Goal: Task Accomplishment & Management: Manage account settings

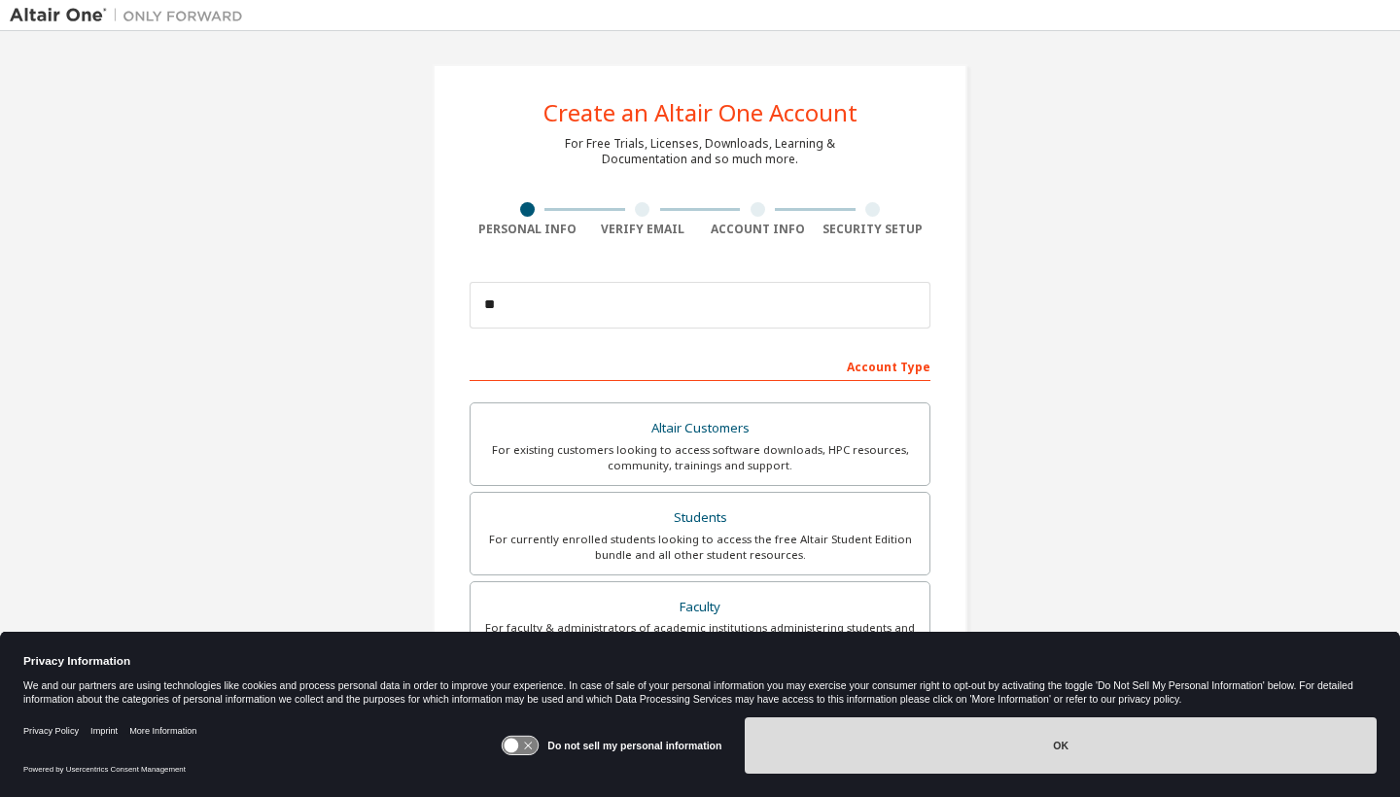
click at [816, 740] on button "OK" at bounding box center [1061, 746] width 632 height 56
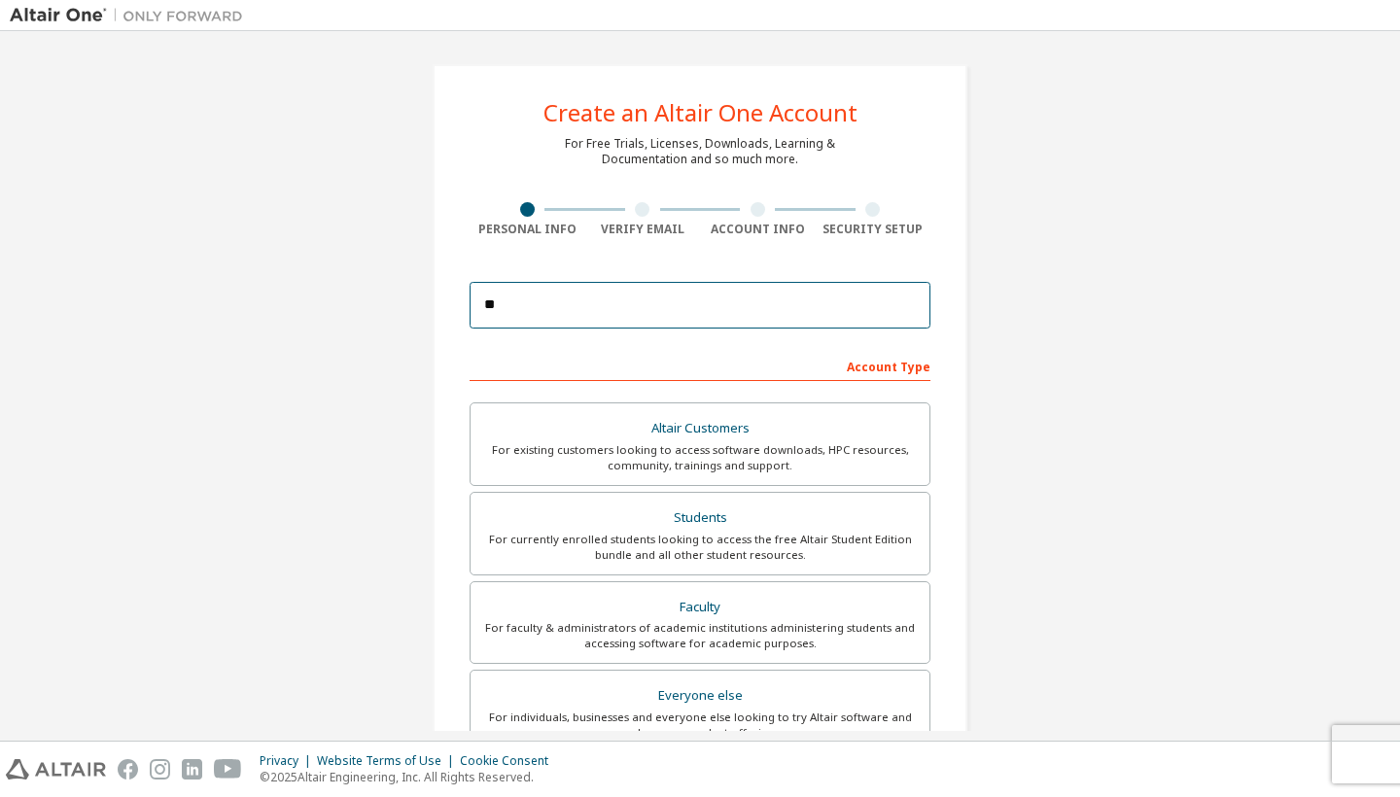
click at [681, 313] on input "**" at bounding box center [700, 305] width 461 height 47
type input "**********"
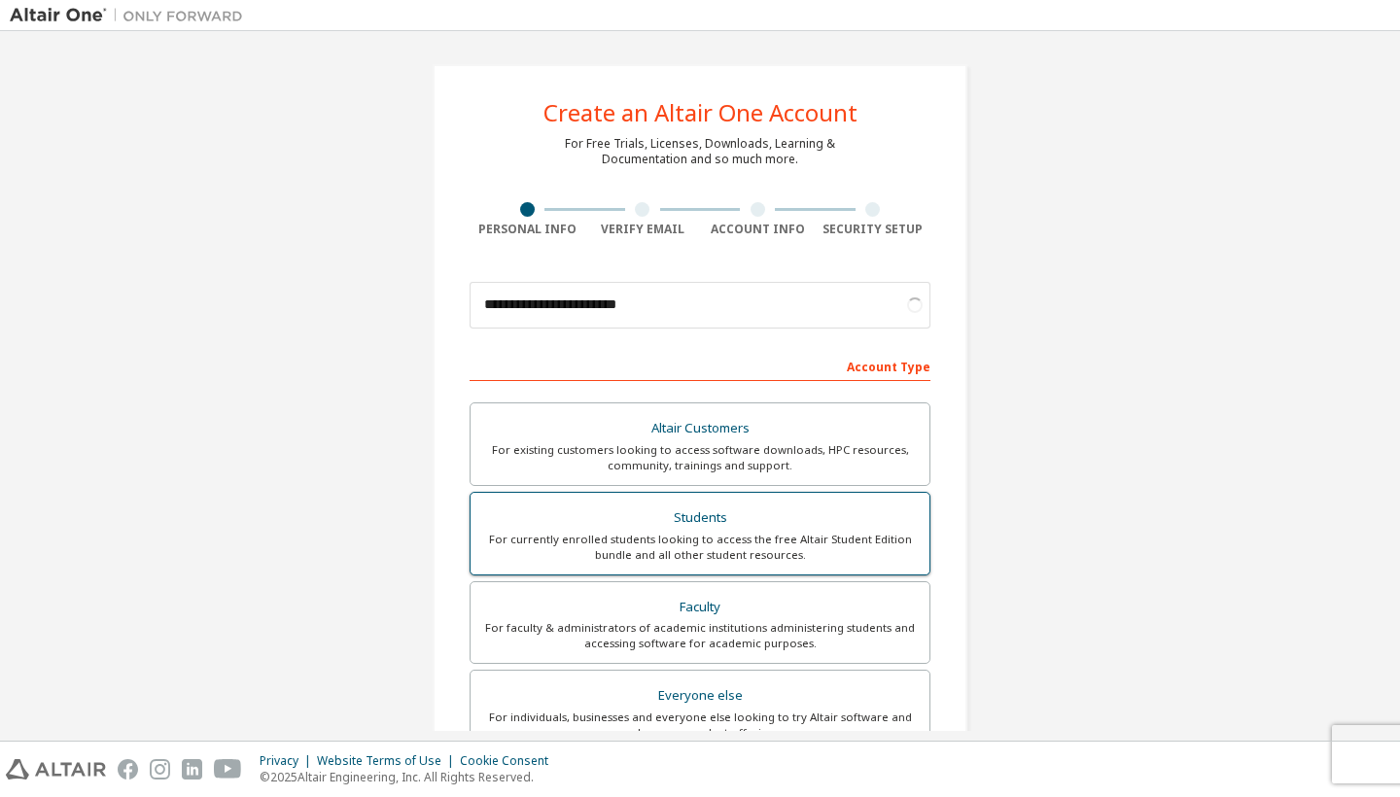
click at [655, 527] on div "Students" at bounding box center [700, 518] width 436 height 27
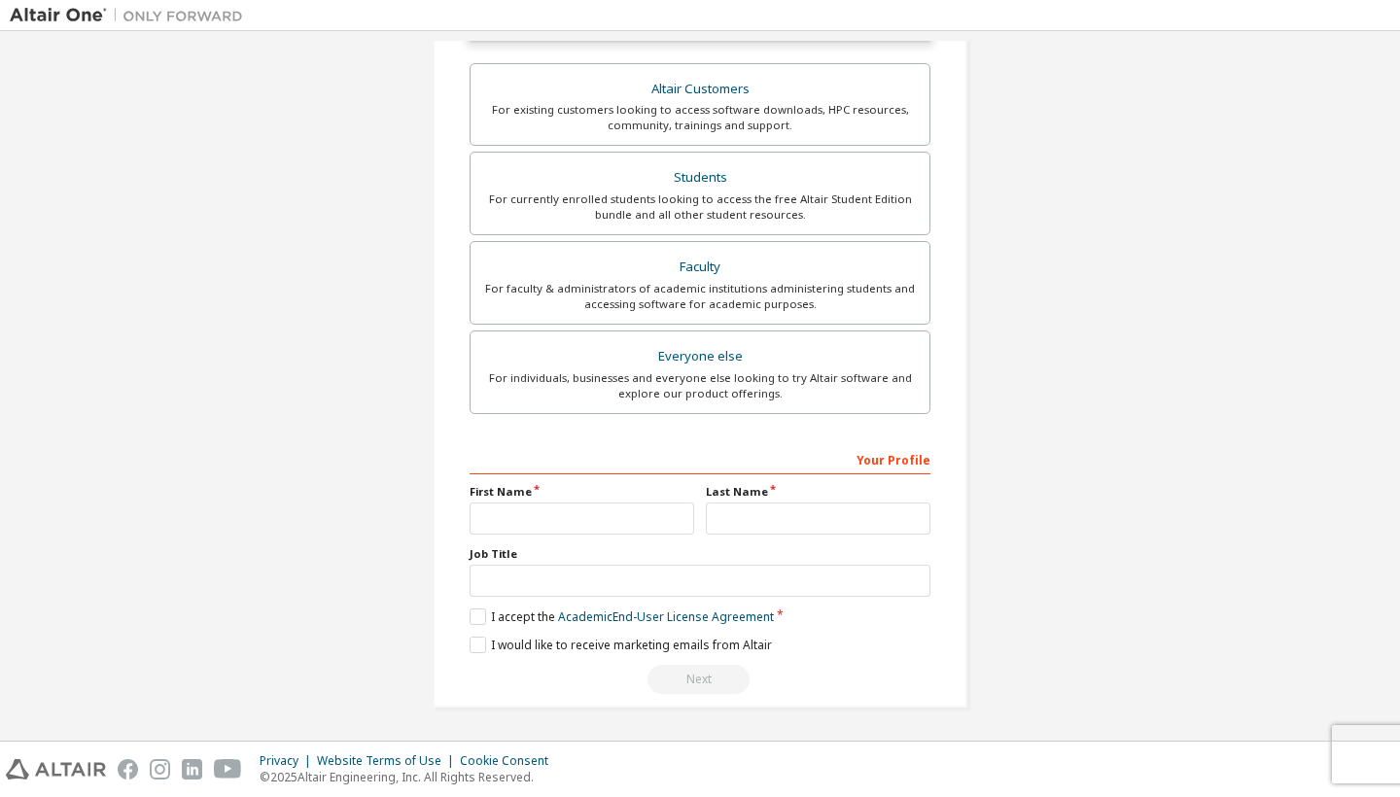
scroll to position [345, 0]
type input "****"
click at [474, 615] on label "I accept the Academic End-User License Agreement" at bounding box center [622, 617] width 304 height 17
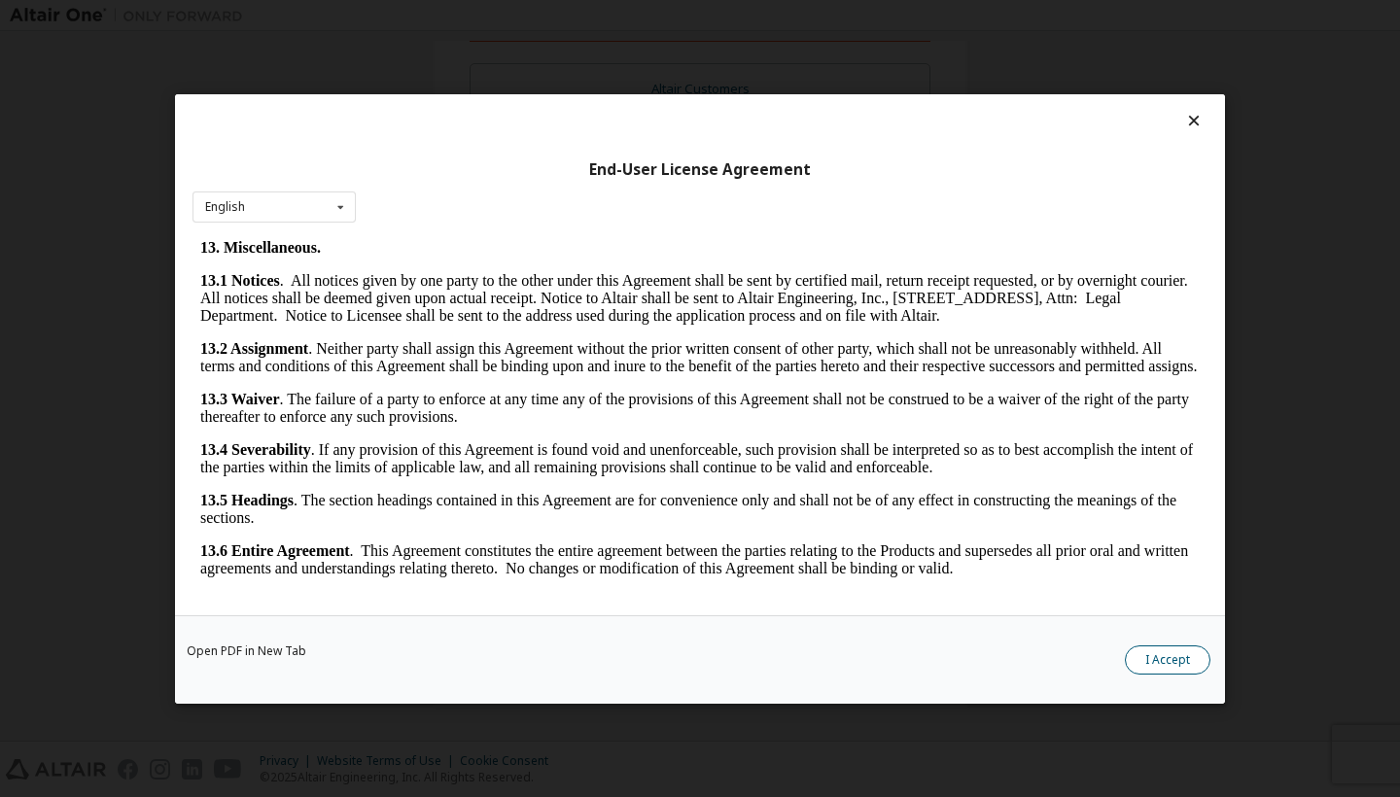
scroll to position [3113, 0]
click at [1160, 660] on button "I Accept" at bounding box center [1168, 660] width 86 height 29
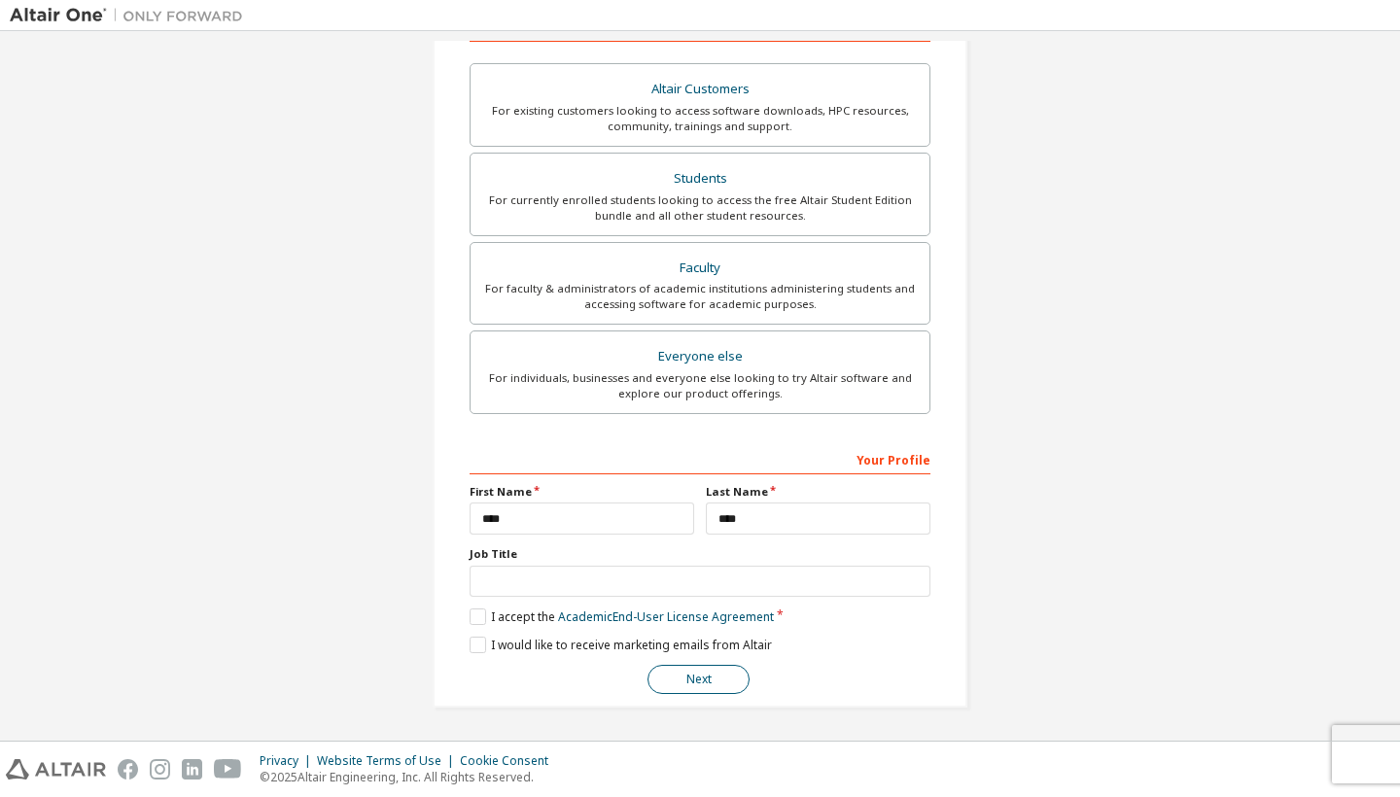
click at [699, 678] on button "Next" at bounding box center [699, 679] width 102 height 29
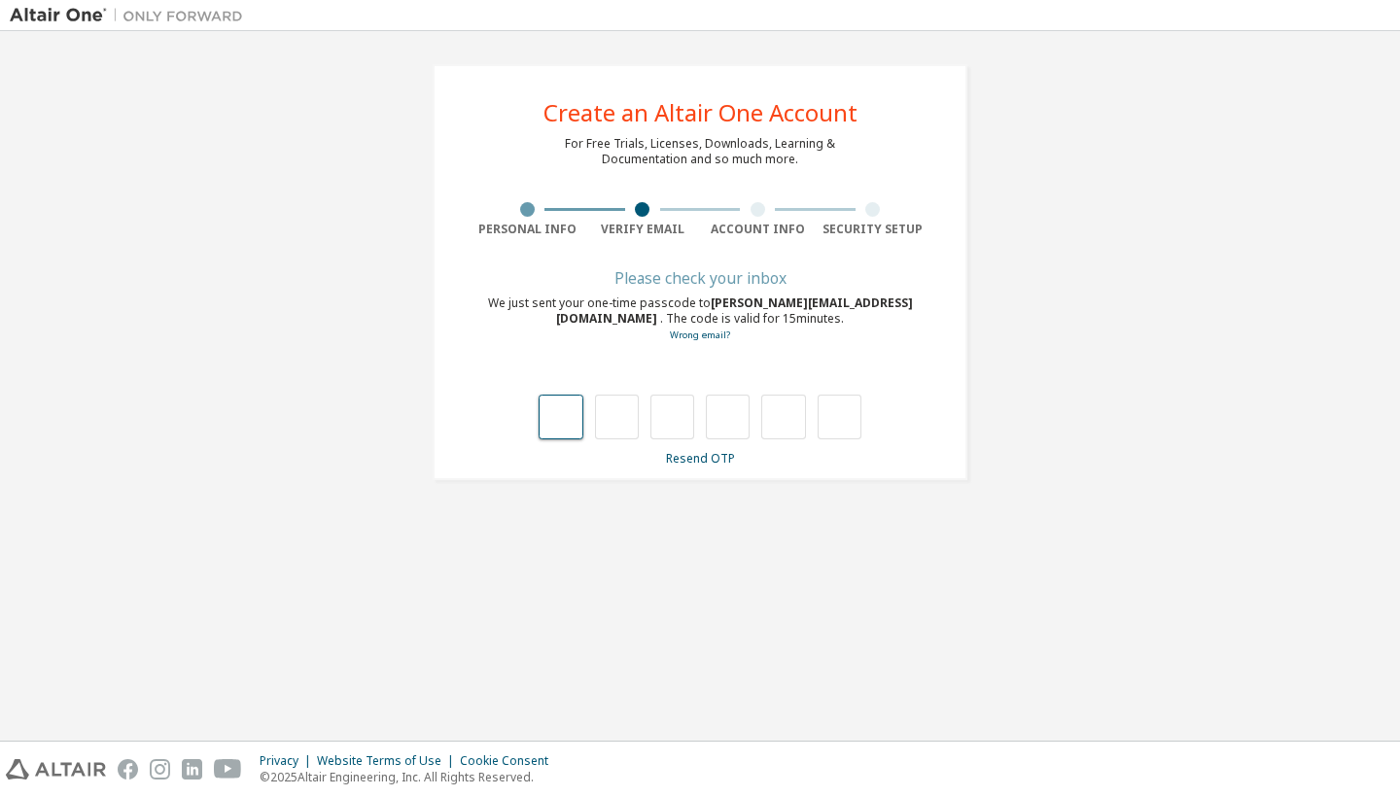
scroll to position [0, 0]
paste input "*"
type input "*"
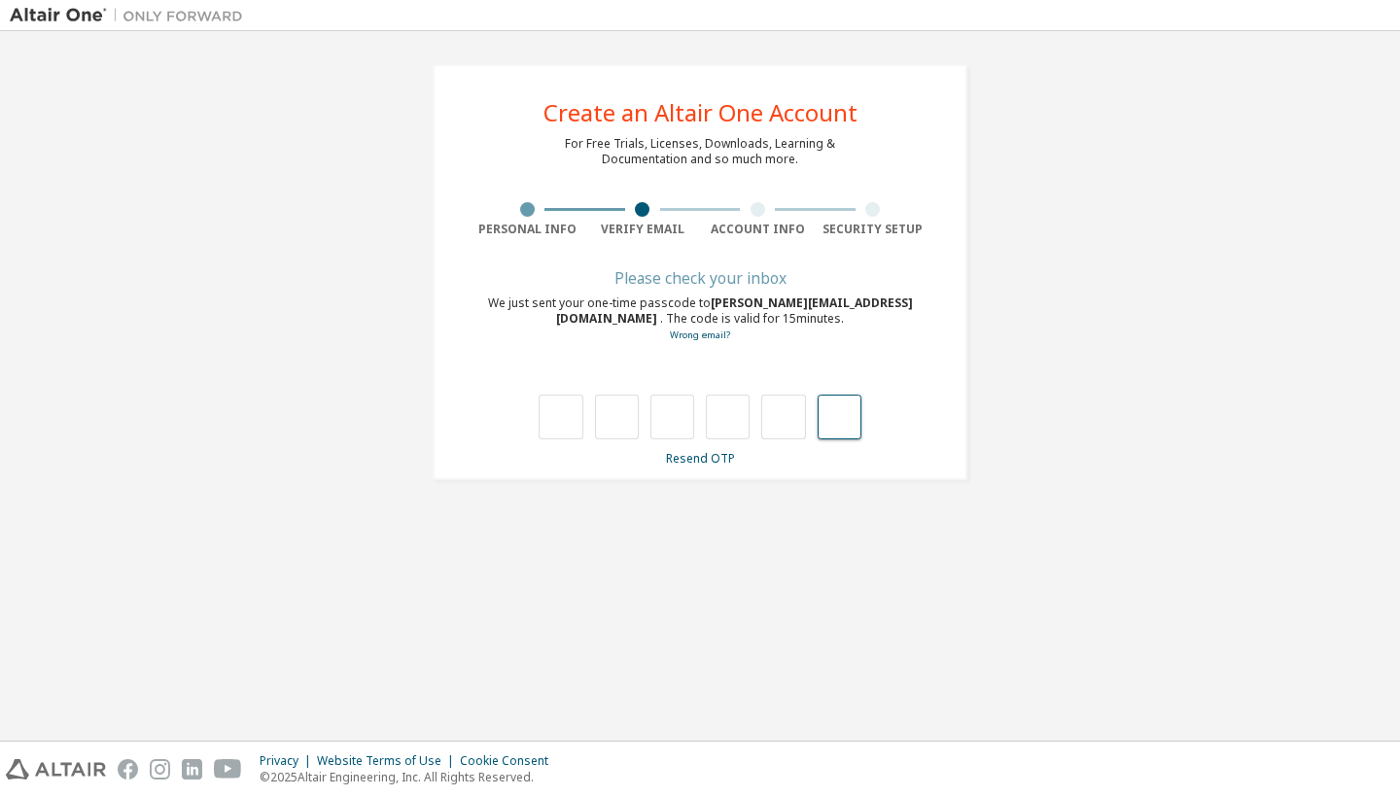
type input "*"
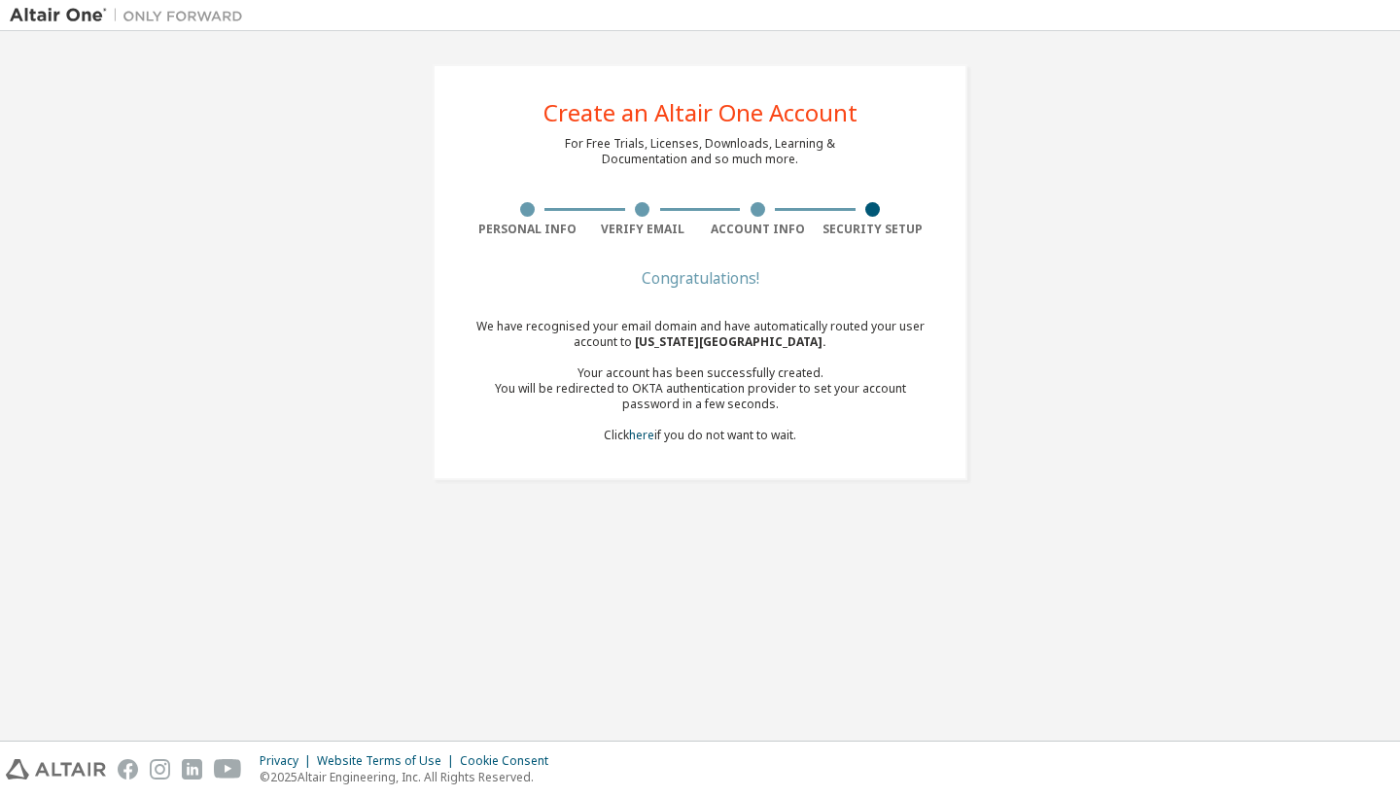
click at [703, 442] on div "We have recognised your email domain and have automatically routed your user ac…" at bounding box center [700, 381] width 461 height 124
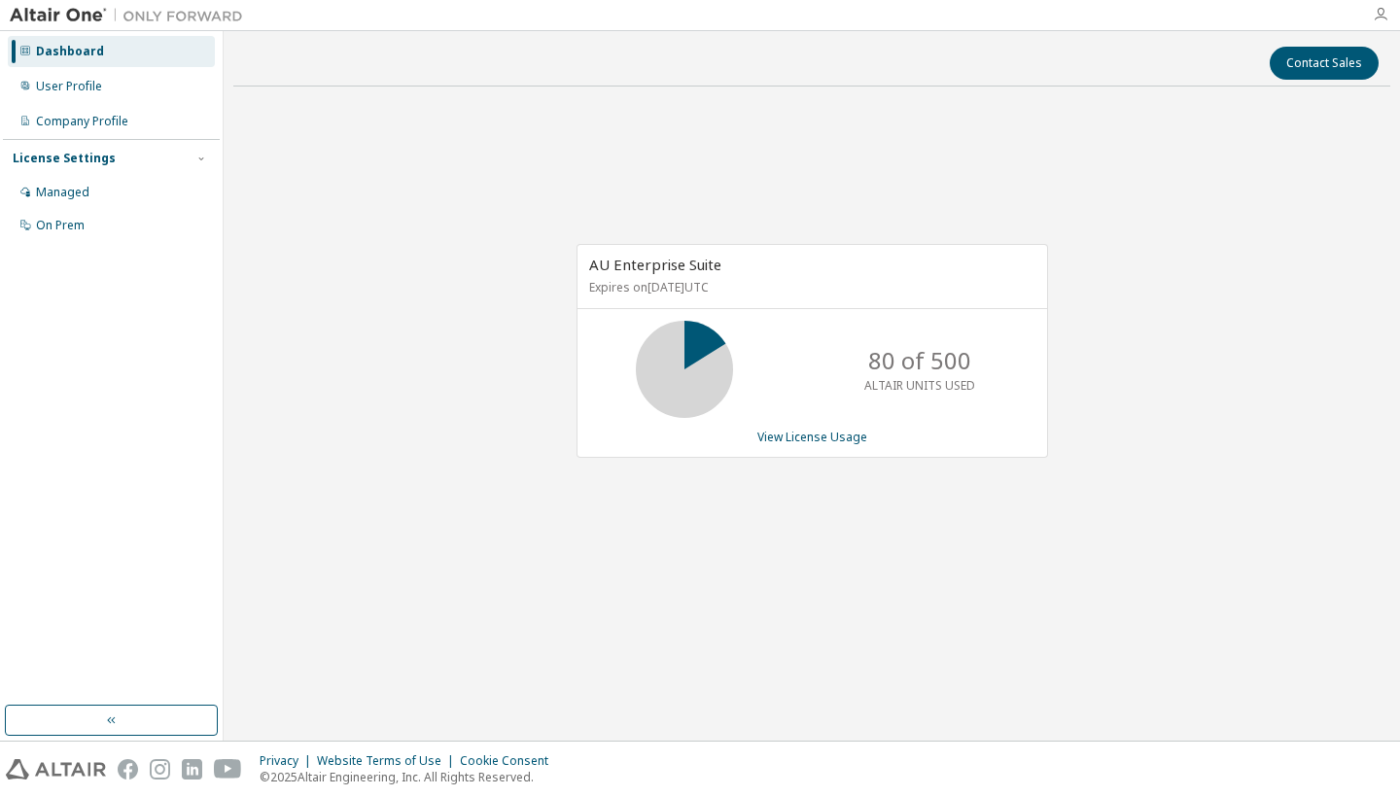
click at [1377, 9] on icon "button" at bounding box center [1381, 15] width 16 height 16
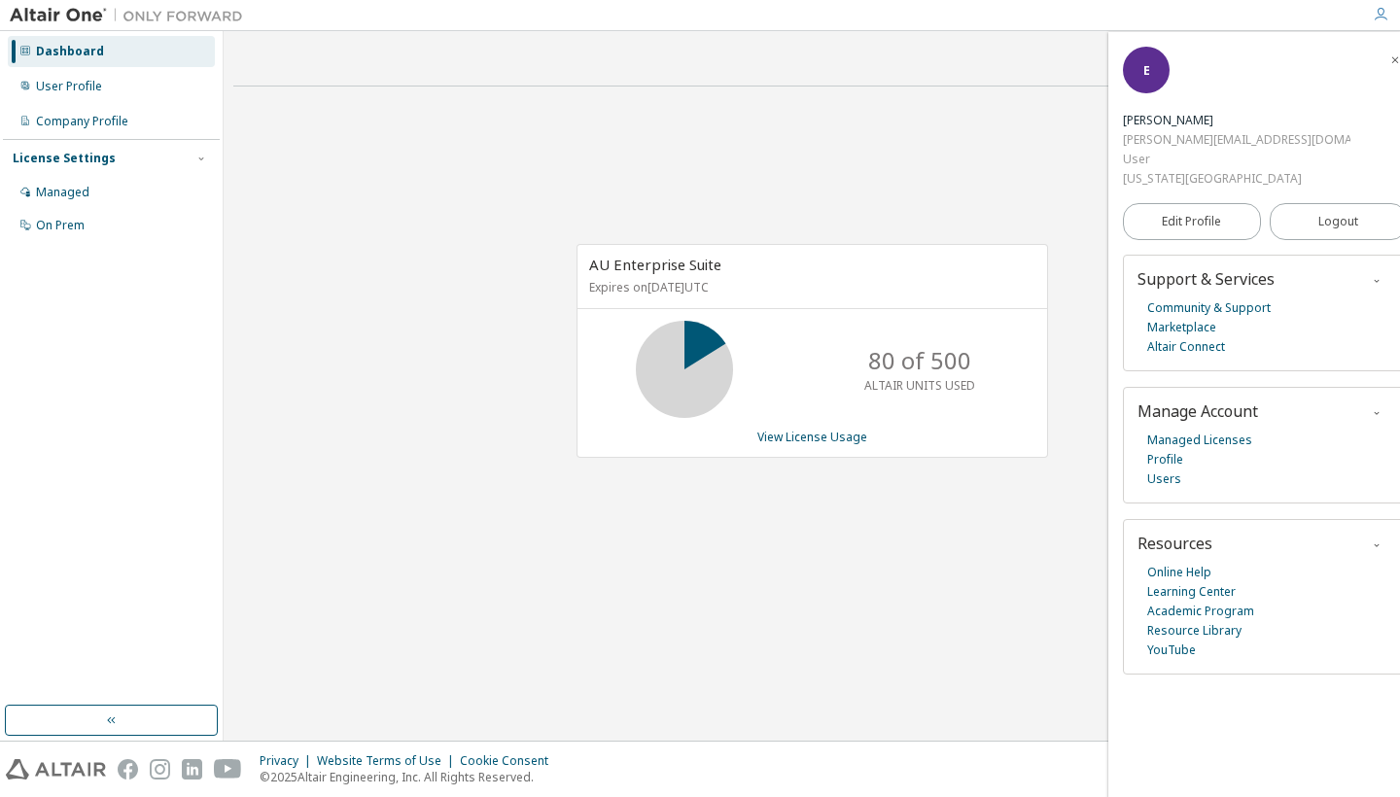
click at [386, 215] on div "AU Enterprise Suite Expires on October 13, 2025 UTC 80 of 500 ALTAIR UNITS USED…" at bounding box center [811, 361] width 1157 height 518
click at [126, 718] on button "button" at bounding box center [111, 720] width 213 height 31
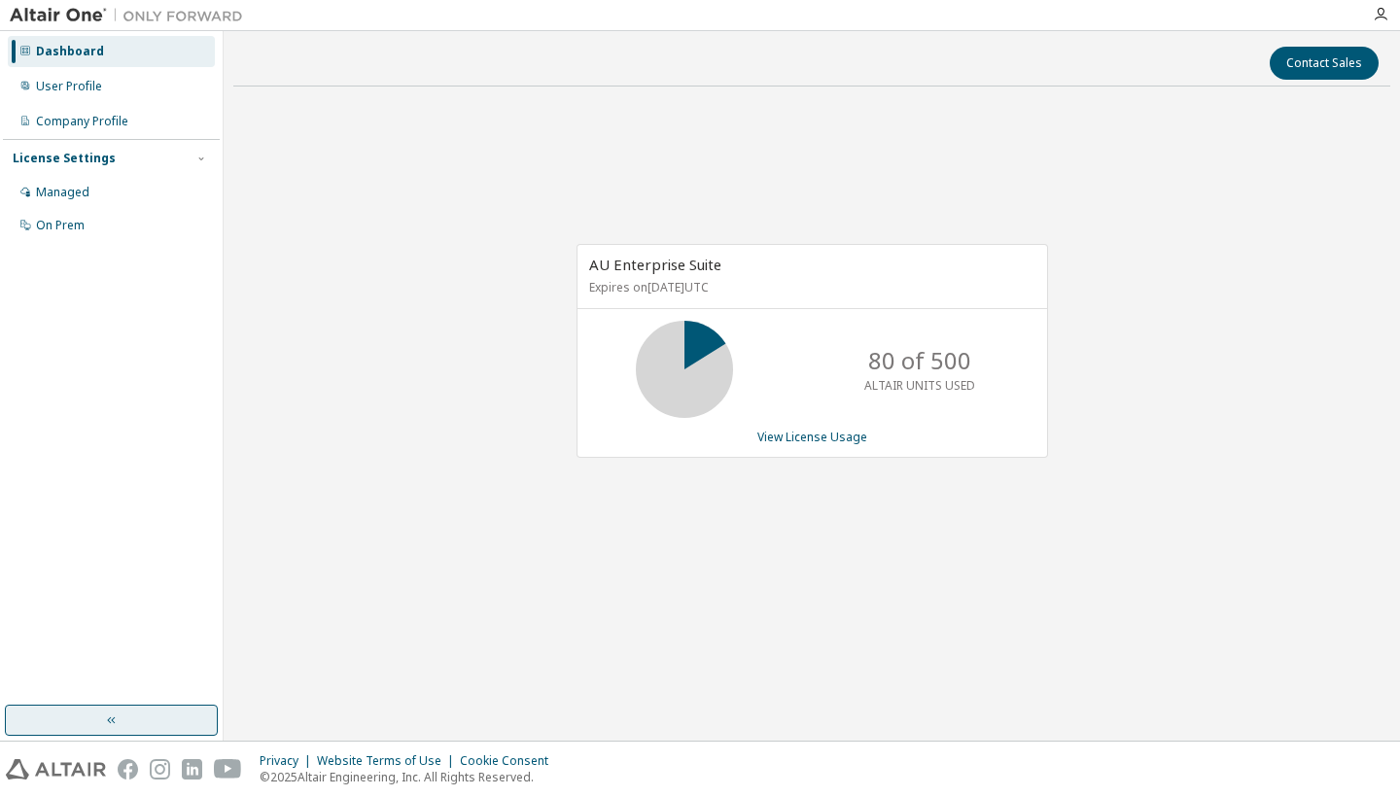
click at [143, 721] on button "button" at bounding box center [111, 720] width 213 height 31
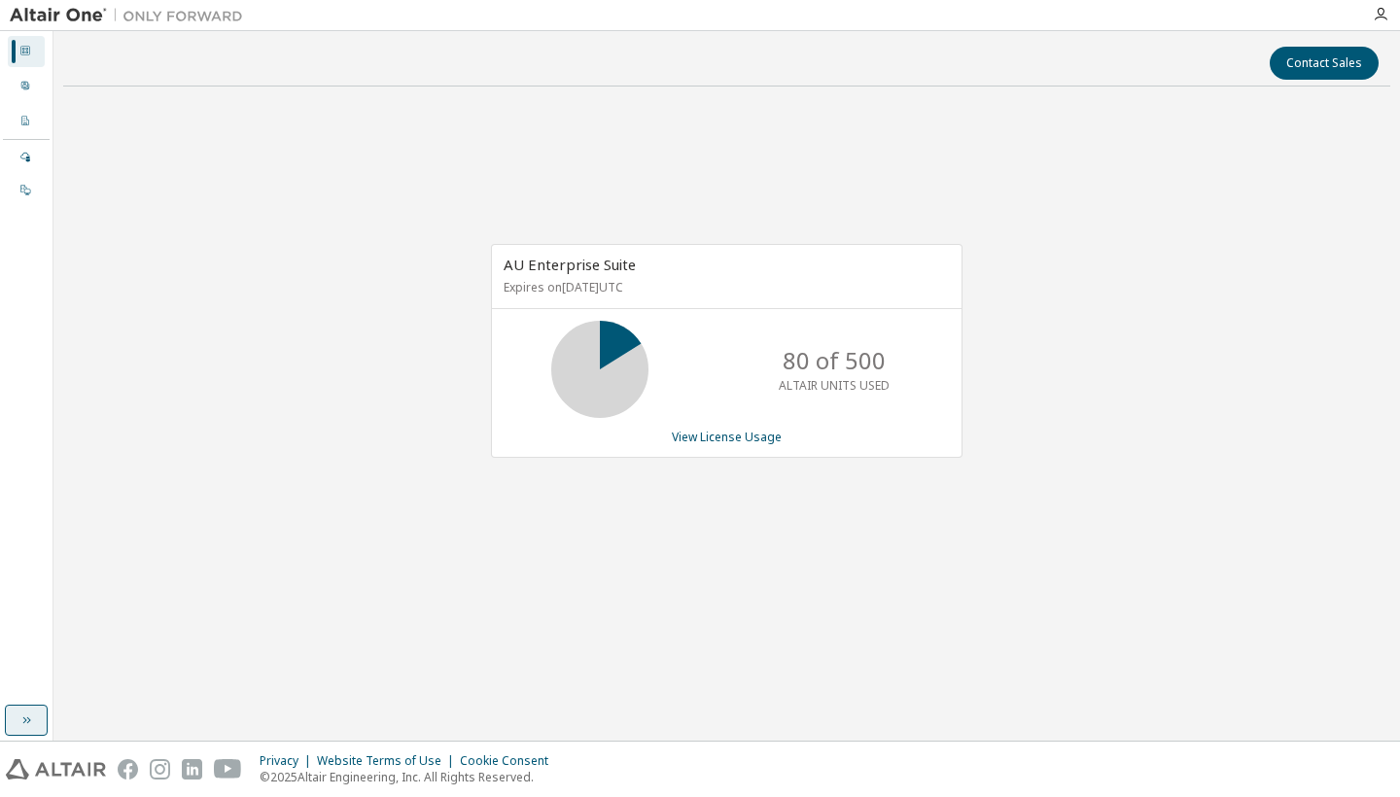
click at [25, 722] on icon "button" at bounding box center [27, 721] width 8 height 7
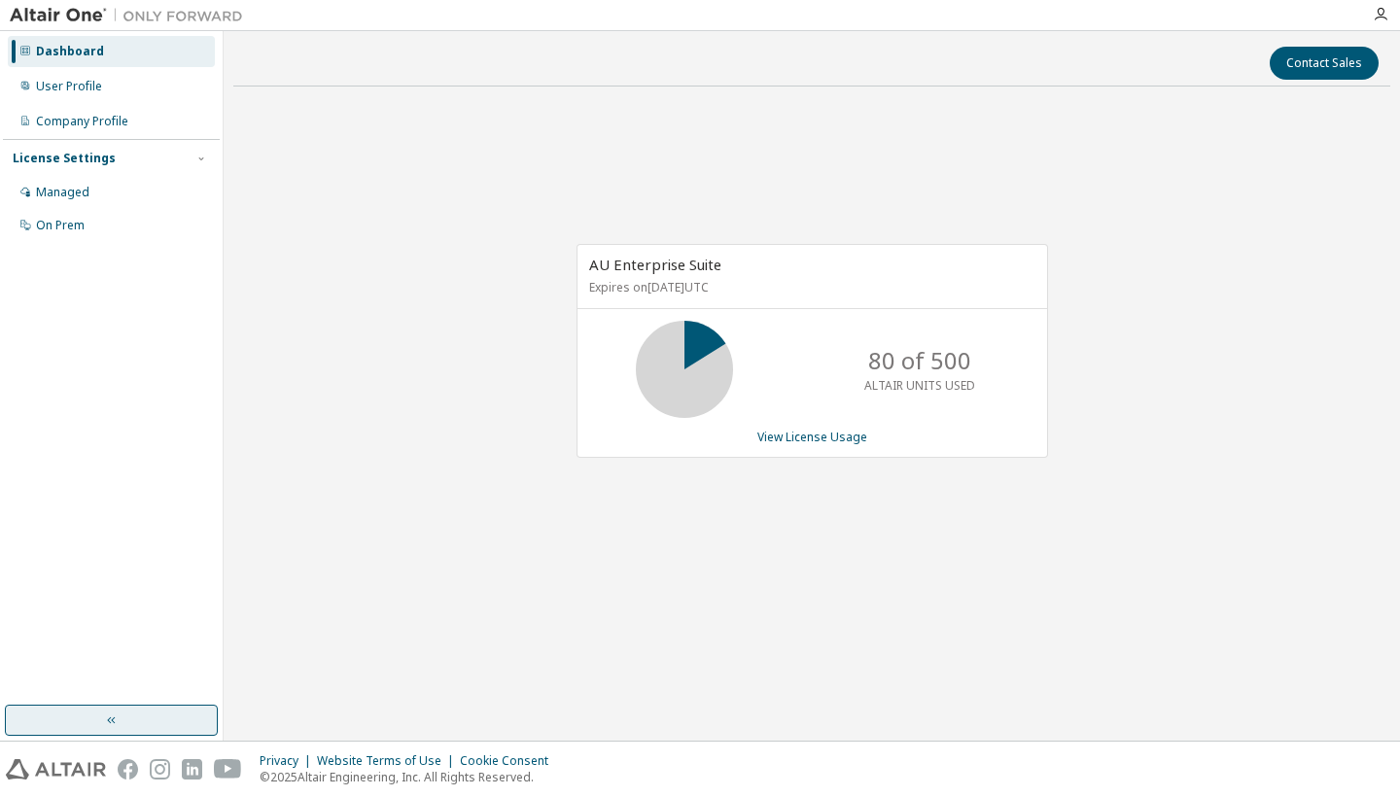
click at [80, 12] on img at bounding box center [131, 15] width 243 height 19
click at [1378, 18] on icon "button" at bounding box center [1381, 15] width 16 height 16
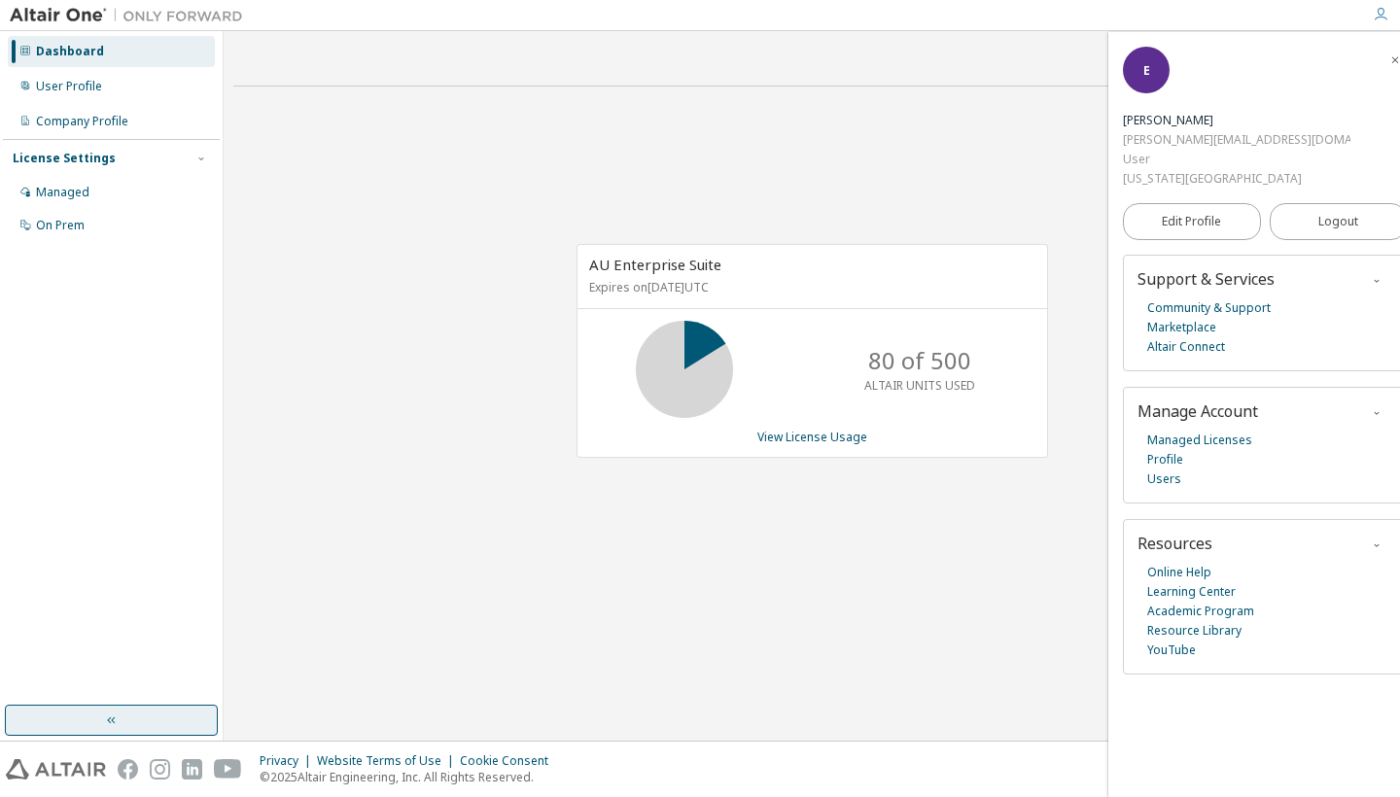
click at [576, 691] on div "Contact Sales AU Enterprise Suite Expires on [DATE] UTC 80 of 500 ALTAIR UNITS …" at bounding box center [811, 386] width 1157 height 690
click at [1390, 60] on icon "button" at bounding box center [1396, 60] width 12 height 12
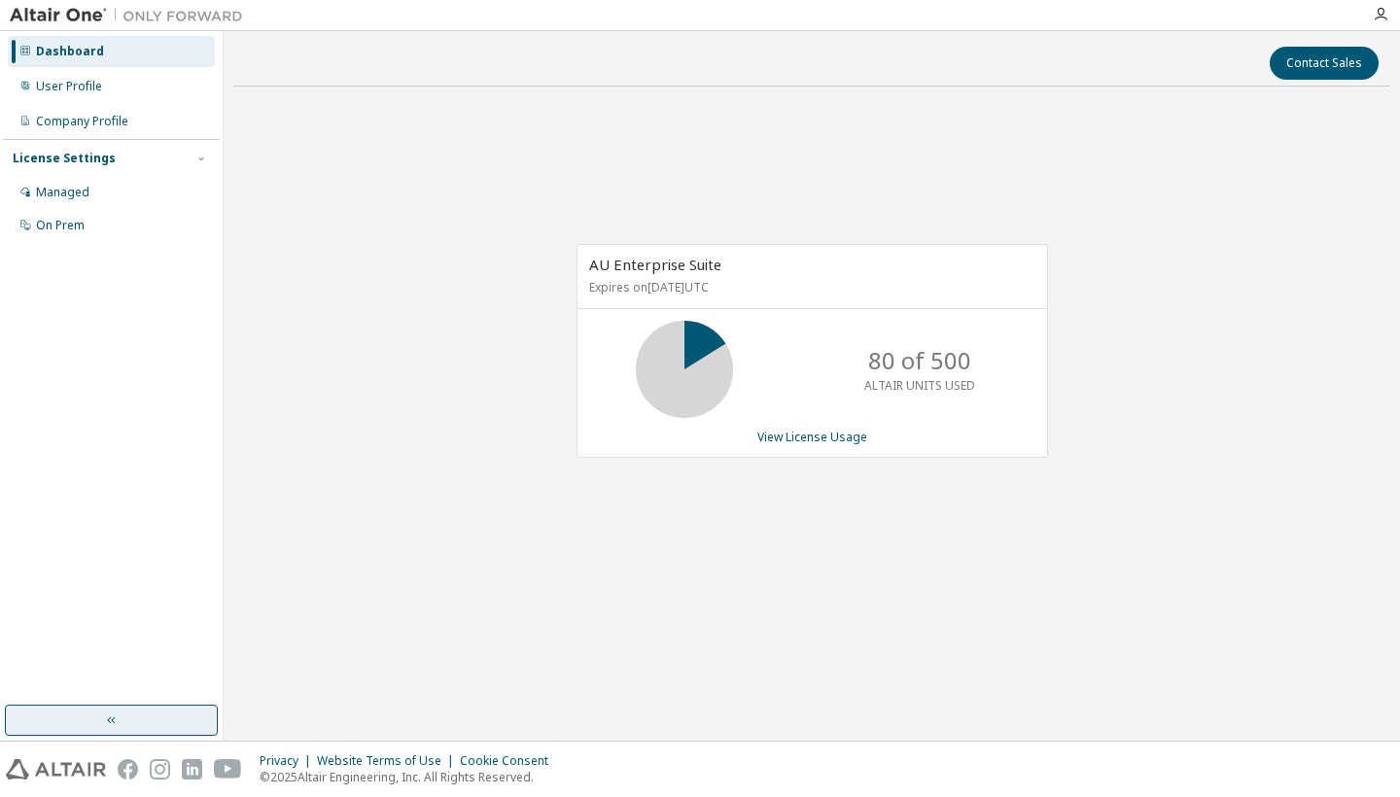
click at [1384, 23] on div at bounding box center [1381, 14] width 39 height 29
click at [1384, 13] on icon "button" at bounding box center [1381, 15] width 16 height 16
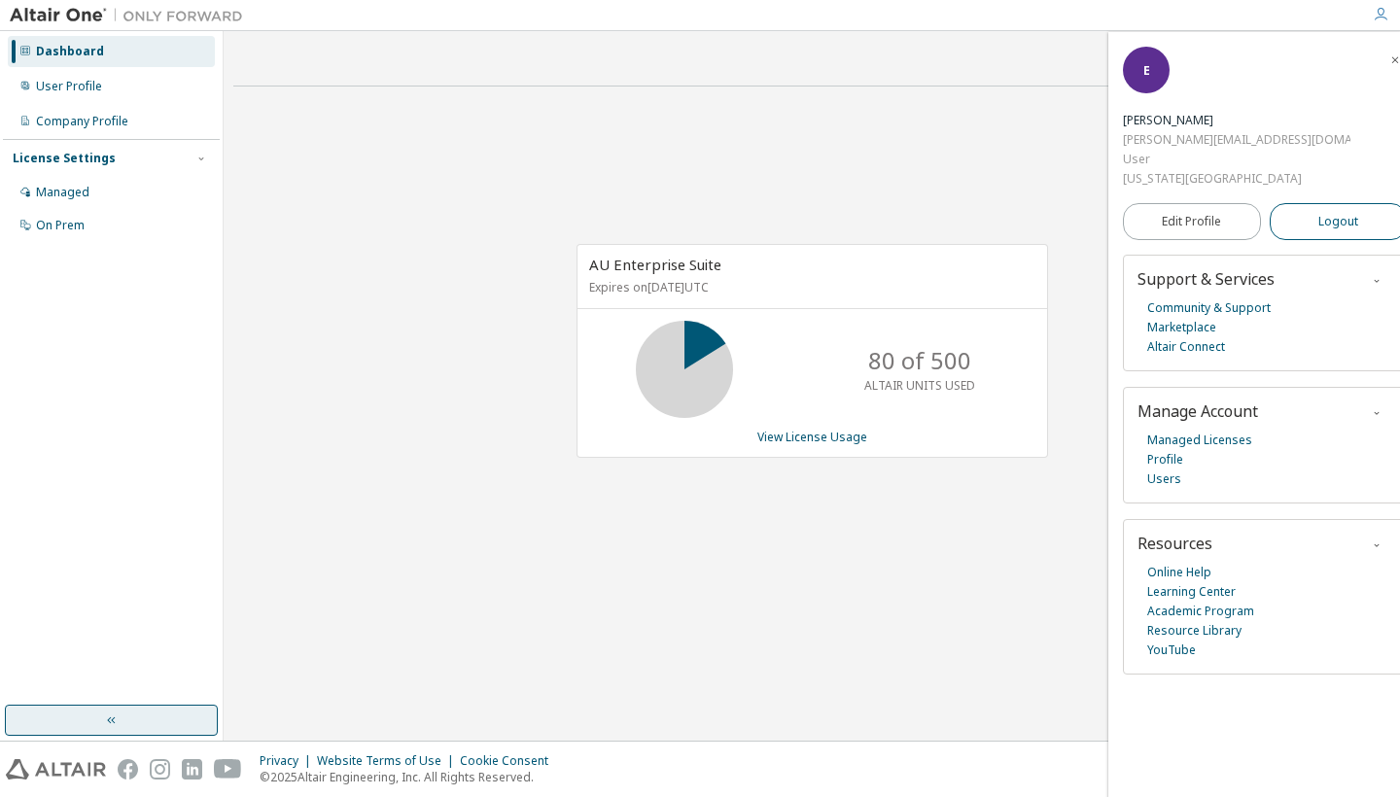
click at [1327, 203] on button "Logout" at bounding box center [1339, 221] width 138 height 37
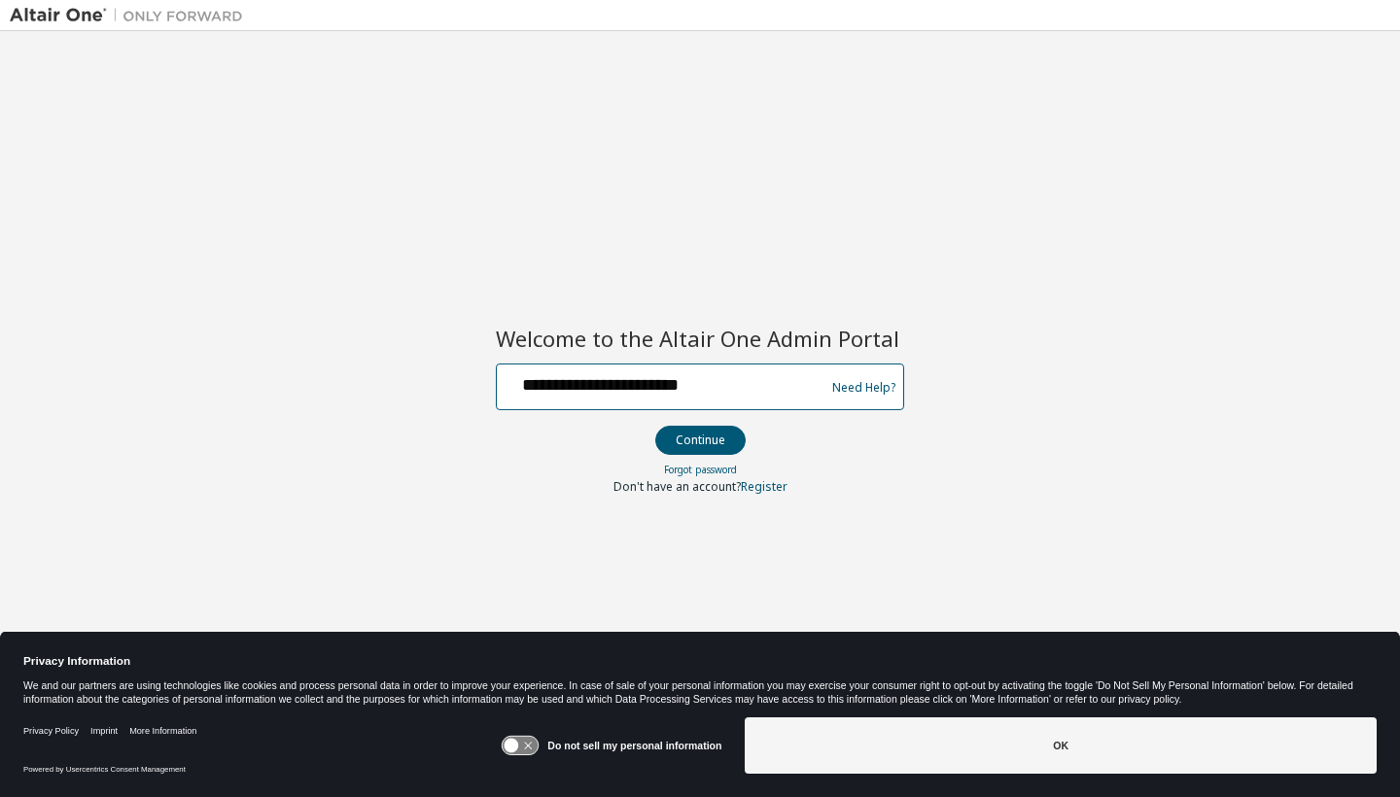
type input "**********"
click at [699, 440] on button "Continue" at bounding box center [700, 440] width 90 height 29
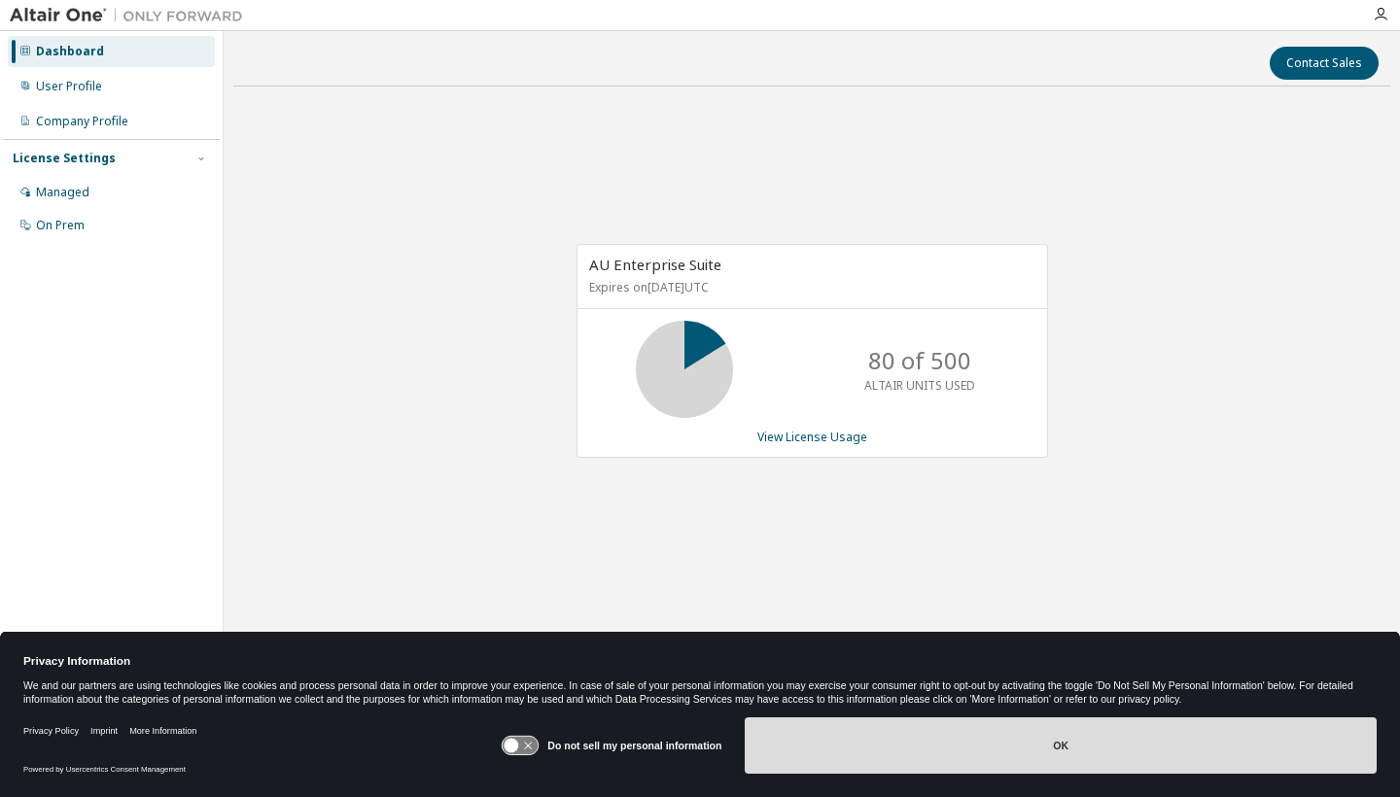
click at [918, 765] on button "OK" at bounding box center [1061, 746] width 632 height 56
